Goal: Task Accomplishment & Management: Use online tool/utility

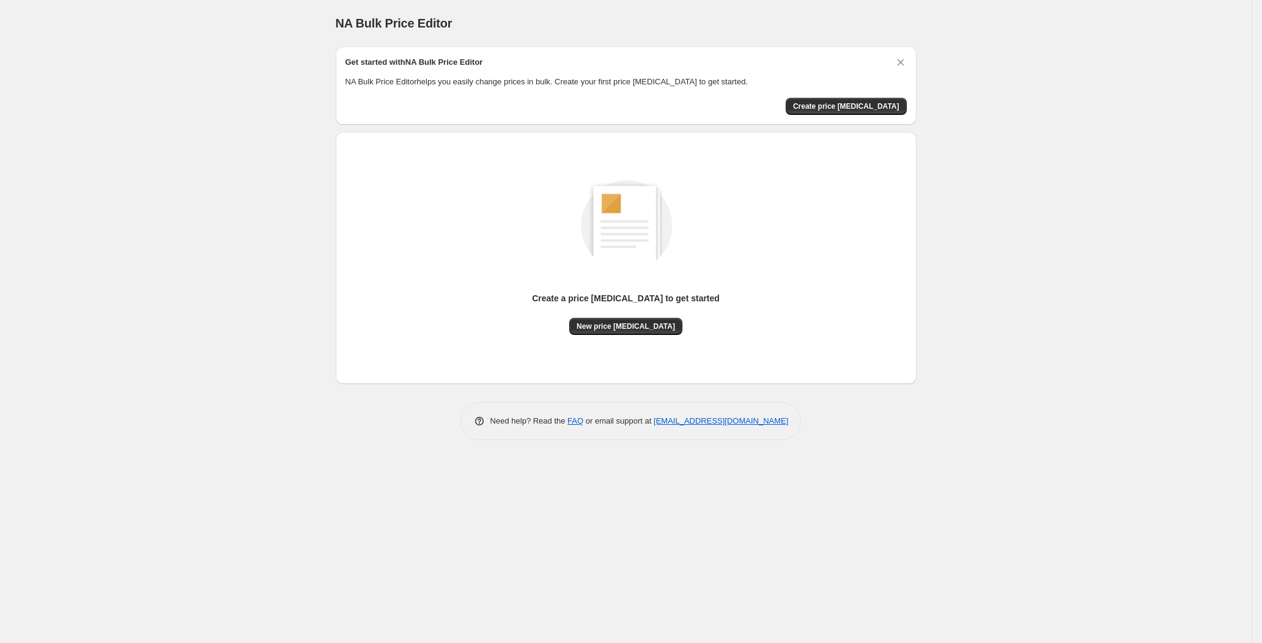
click at [626, 316] on div "Create a price [MEDICAL_DATA] to get started" at bounding box center [626, 305] width 188 height 26
click at [626, 319] on div "Create a price [MEDICAL_DATA] to get started New price [MEDICAL_DATA]" at bounding box center [626, 313] width 188 height 43
click at [618, 319] on button "New price [MEDICAL_DATA]" at bounding box center [625, 326] width 113 height 17
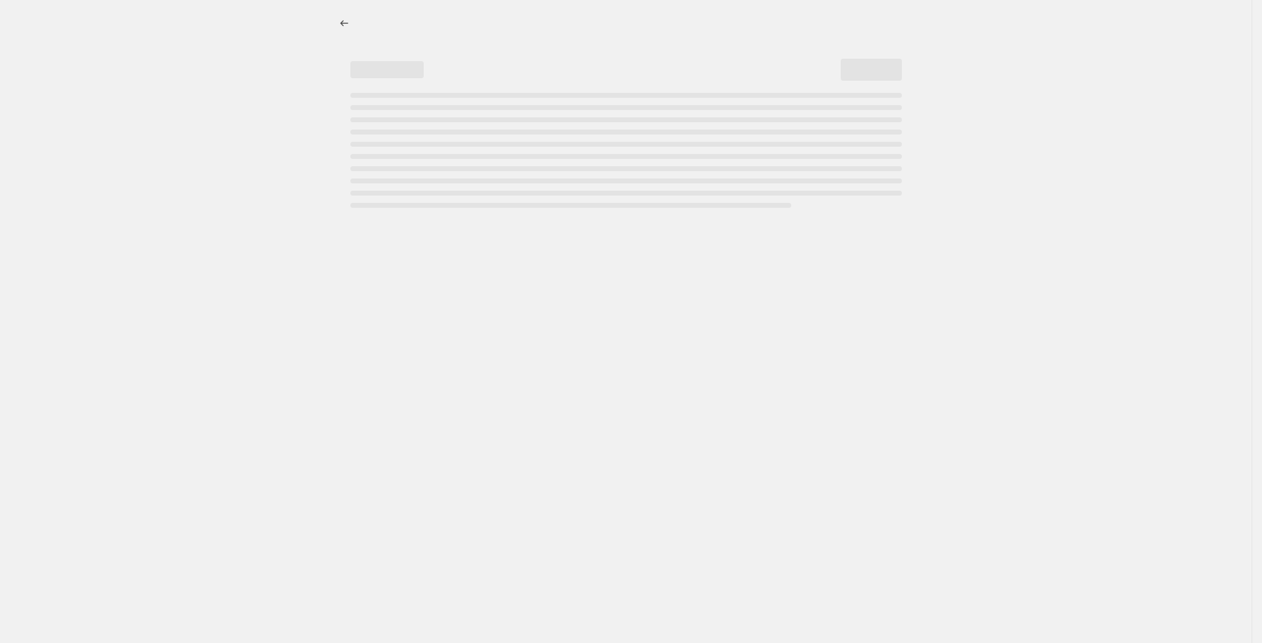
select select "percentage"
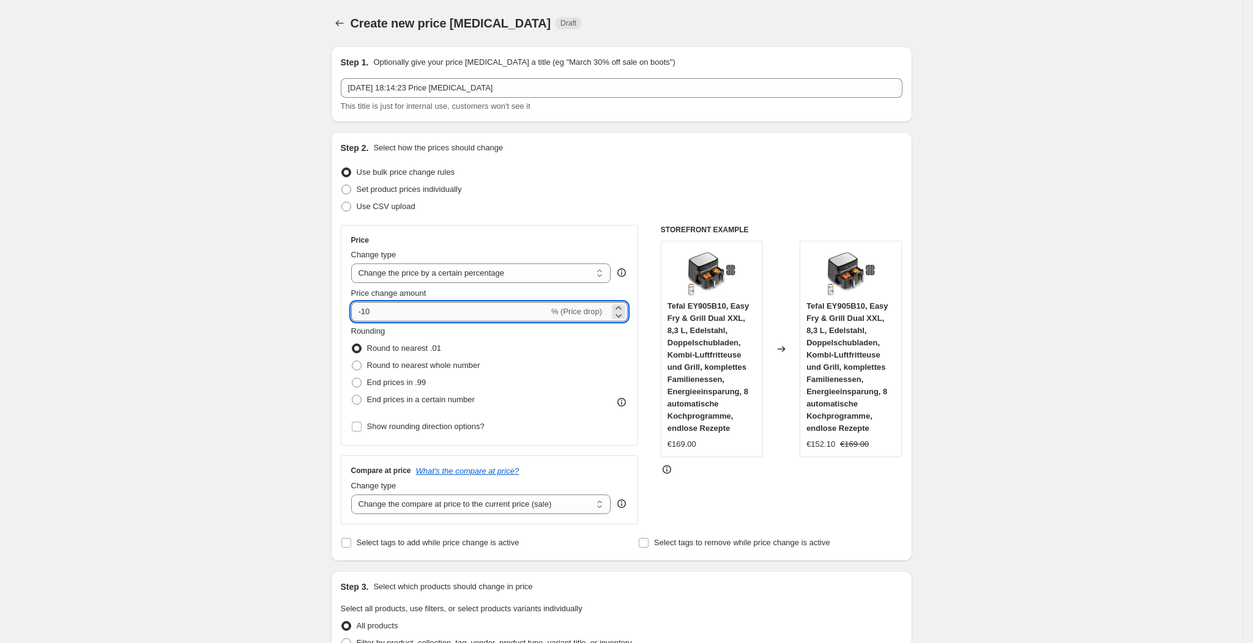
click at [424, 317] on input "-10" at bounding box center [450, 312] width 198 height 20
type input "-1"
type input "-25"
click at [845, 142] on div "Step 2. Select how the prices should change" at bounding box center [621, 148] width 561 height 12
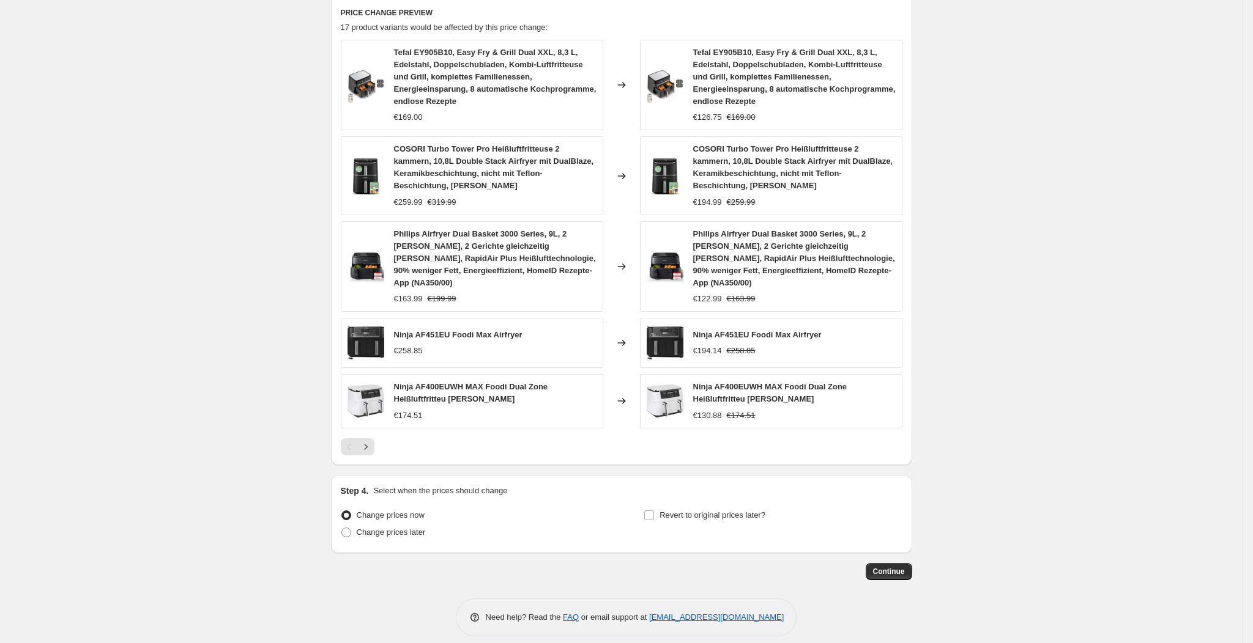
scroll to position [683, 0]
click at [898, 565] on span "Continue" at bounding box center [889, 570] width 32 height 10
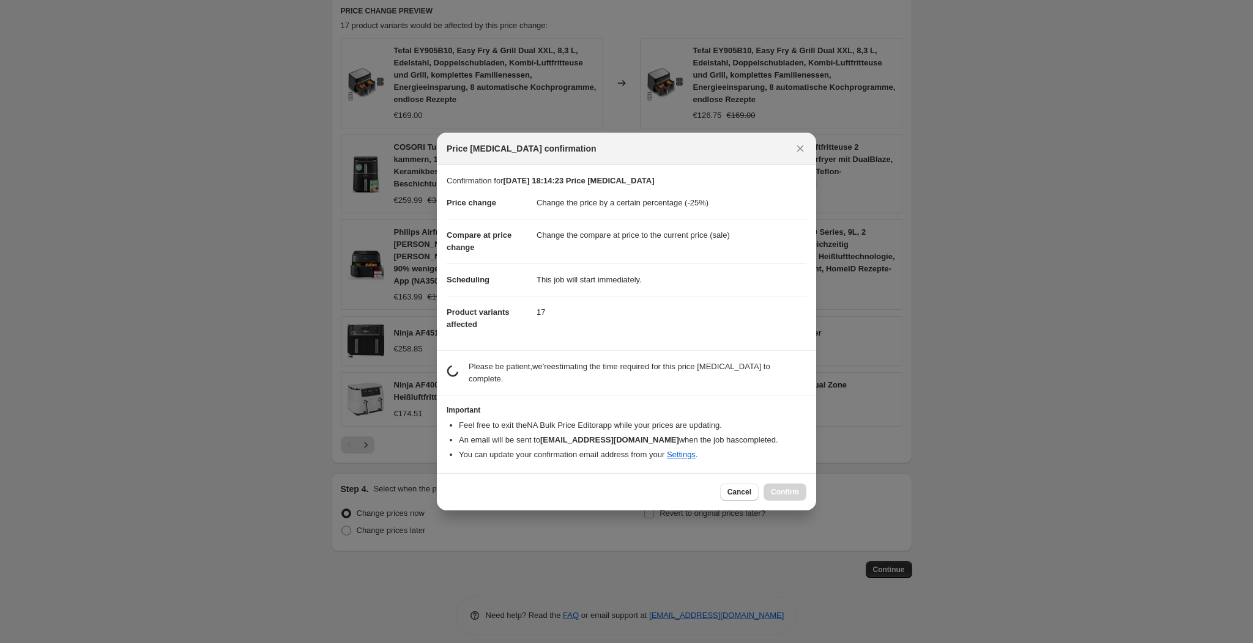
scroll to position [0, 0]
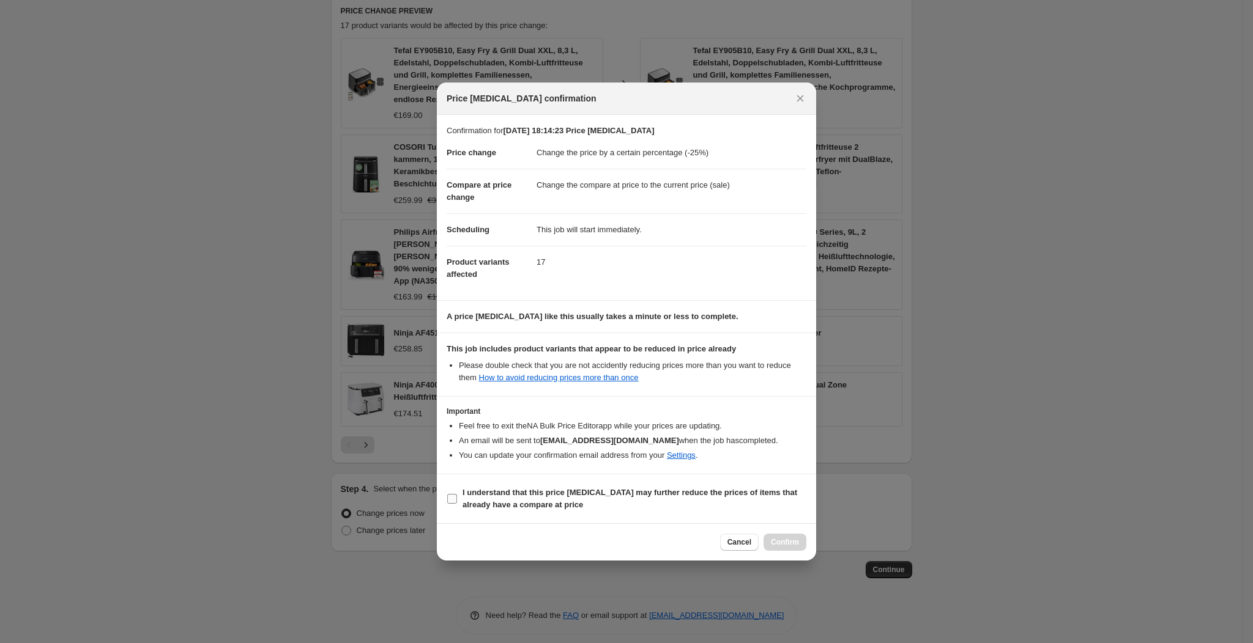
click at [651, 484] on label "I understand that this price [MEDICAL_DATA] may further reduce the prices of it…" at bounding box center [626, 498] width 360 height 29
click at [457, 494] on input "I understand that this price [MEDICAL_DATA] may further reduce the prices of it…" at bounding box center [452, 499] width 10 height 10
checkbox input "true"
click at [783, 542] on span "Confirm" at bounding box center [785, 543] width 28 height 10
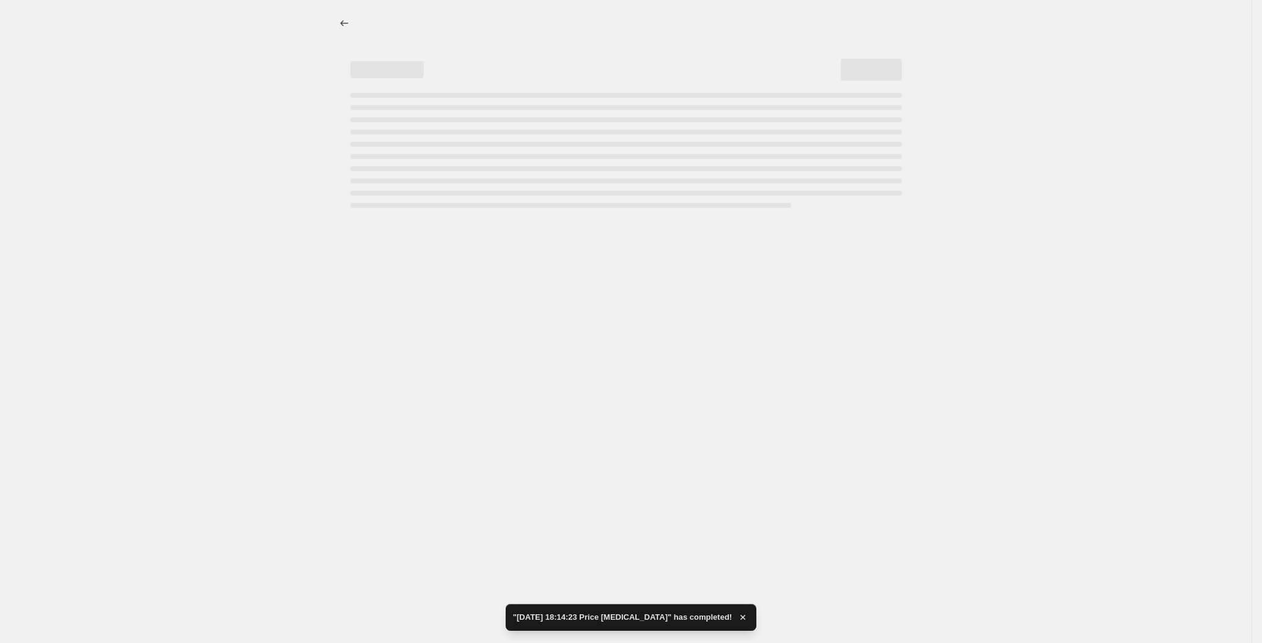
select select "percentage"
